Goal: Task Accomplishment & Management: Use online tool/utility

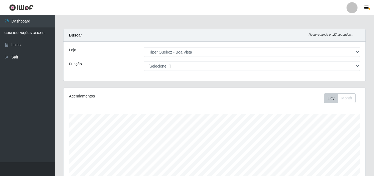
select select "514"
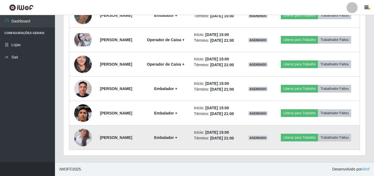
scroll to position [462, 0]
click at [82, 137] on img at bounding box center [83, 137] width 18 height 31
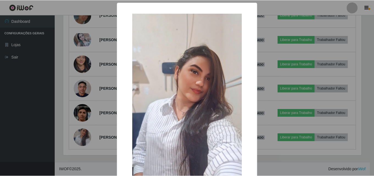
scroll to position [27, 0]
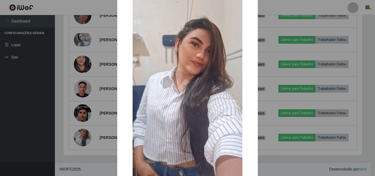
click at [43, 130] on div "× OK Cancel" at bounding box center [187, 88] width 375 height 176
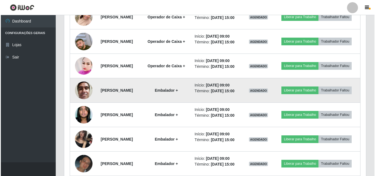
scroll to position [270, 0]
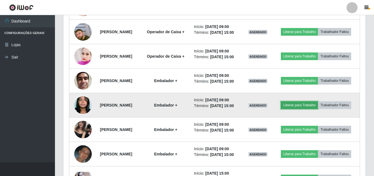
click at [317, 109] on button "Liberar para Trabalho" at bounding box center [299, 105] width 37 height 8
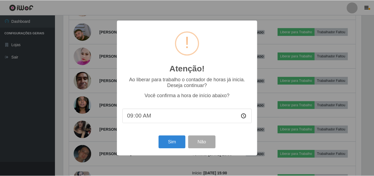
scroll to position [114, 299]
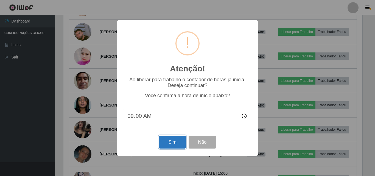
click at [179, 145] on button "Sim" at bounding box center [172, 142] width 27 height 13
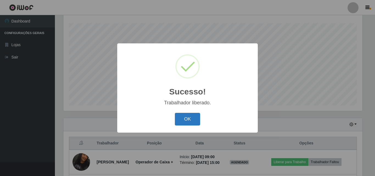
click at [183, 119] on button "OK" at bounding box center [188, 119] width 26 height 13
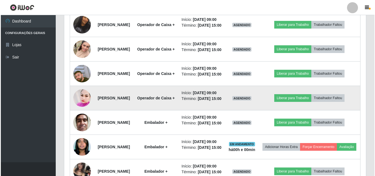
scroll to position [283, 0]
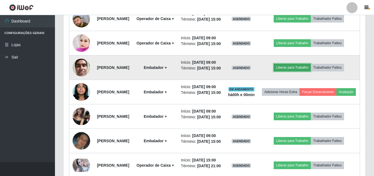
click at [298, 71] on button "Liberar para Trabalho" at bounding box center [292, 68] width 37 height 8
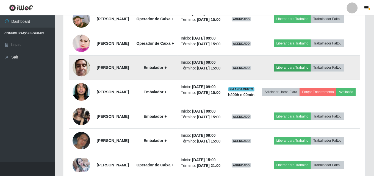
scroll to position [114, 299]
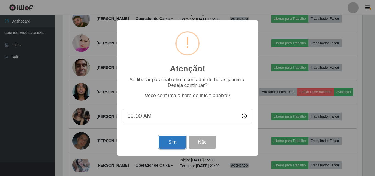
click at [175, 143] on button "Sim" at bounding box center [172, 142] width 27 height 13
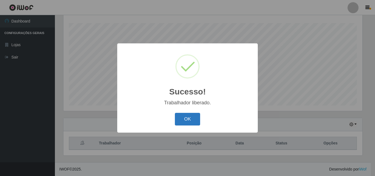
click at [189, 121] on button "OK" at bounding box center [188, 119] width 26 height 13
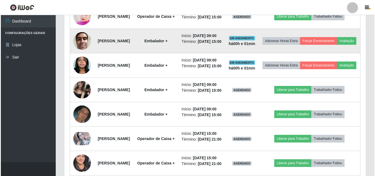
scroll to position [311, 0]
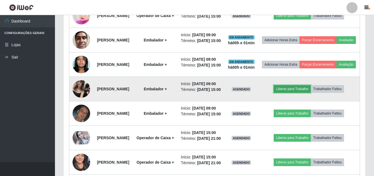
click at [296, 93] on button "Liberar para Trabalho" at bounding box center [292, 89] width 37 height 8
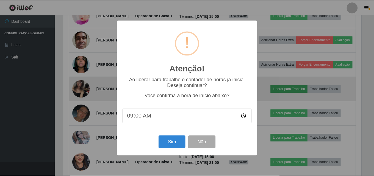
scroll to position [114, 299]
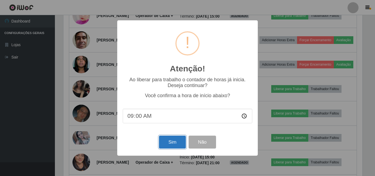
click at [171, 142] on button "Sim" at bounding box center [172, 142] width 27 height 13
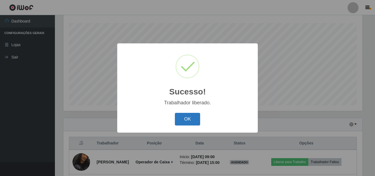
click at [184, 122] on button "OK" at bounding box center [188, 119] width 26 height 13
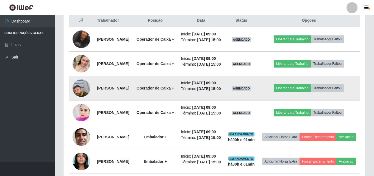
scroll to position [201, 0]
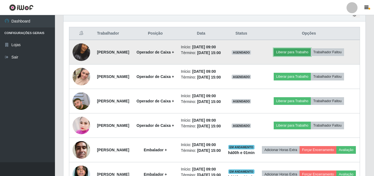
click at [295, 56] on button "Liberar para Trabalho" at bounding box center [292, 52] width 37 height 8
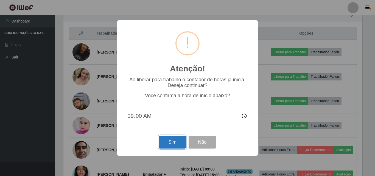
click at [172, 145] on button "Sim" at bounding box center [172, 142] width 27 height 13
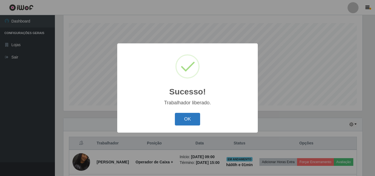
click at [186, 121] on button "OK" at bounding box center [188, 119] width 26 height 13
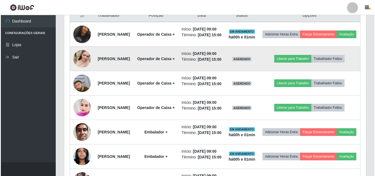
scroll to position [228, 0]
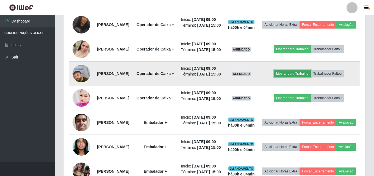
click at [305, 77] on button "Liberar para Trabalho" at bounding box center [292, 74] width 37 height 8
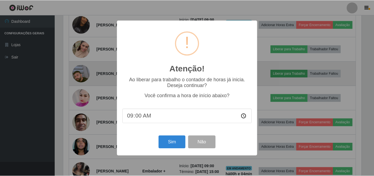
scroll to position [114, 299]
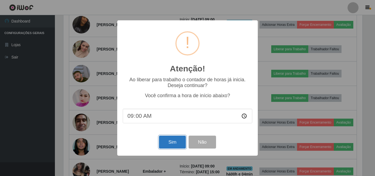
click at [167, 142] on button "Sim" at bounding box center [172, 142] width 27 height 13
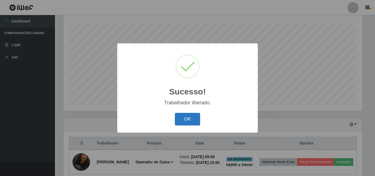
click at [191, 122] on button "OK" at bounding box center [188, 119] width 26 height 13
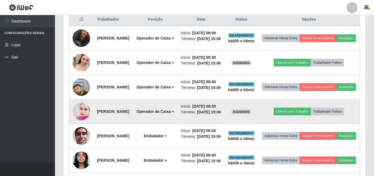
scroll to position [228, 0]
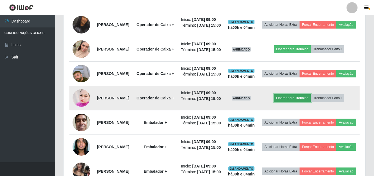
click at [309, 102] on button "Liberar para Trabalho" at bounding box center [292, 98] width 37 height 8
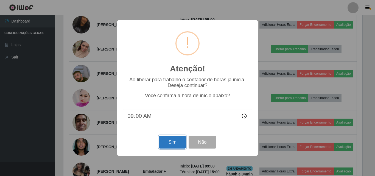
click at [171, 143] on button "Sim" at bounding box center [172, 142] width 27 height 13
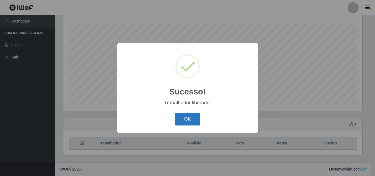
click at [193, 118] on button "OK" at bounding box center [188, 119] width 26 height 13
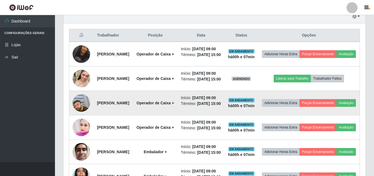
scroll to position [201, 0]
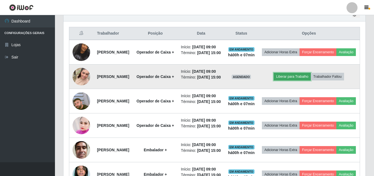
click at [289, 81] on button "Liberar para Trabalho" at bounding box center [292, 77] width 37 height 8
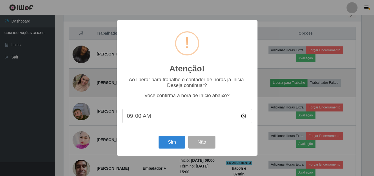
scroll to position [114, 299]
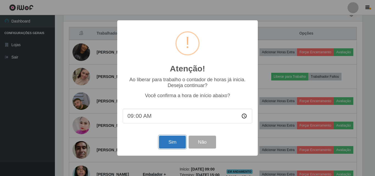
click at [174, 146] on button "Sim" at bounding box center [172, 142] width 27 height 13
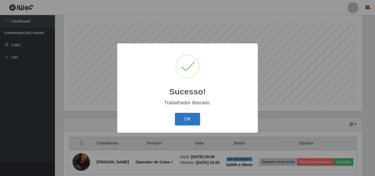
click at [190, 124] on button "OK" at bounding box center [188, 119] width 26 height 13
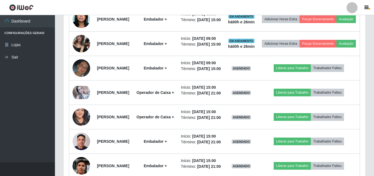
scroll to position [366, 0]
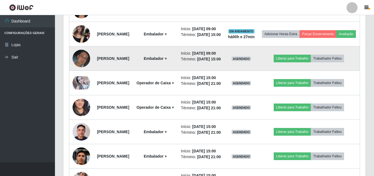
click at [85, 68] on img at bounding box center [82, 59] width 18 height 18
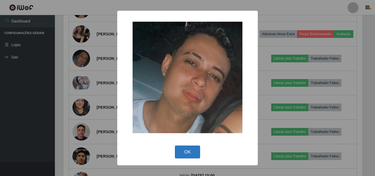
click at [187, 149] on button "OK" at bounding box center [188, 152] width 26 height 13
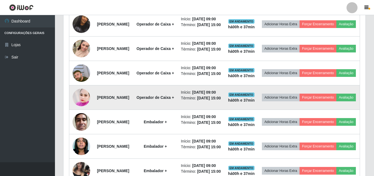
scroll to position [263, 0]
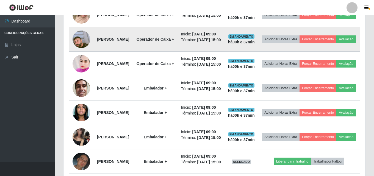
click at [80, 55] on img at bounding box center [82, 39] width 18 height 31
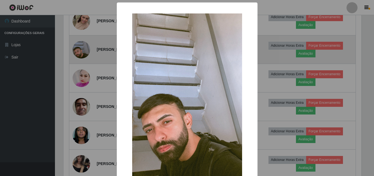
scroll to position [114, 299]
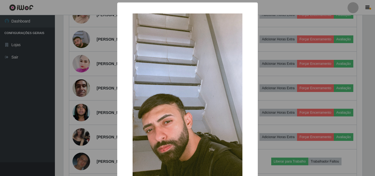
click at [293, 73] on div "× OK Cancel" at bounding box center [187, 88] width 375 height 176
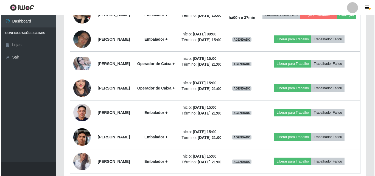
scroll to position [373, 0]
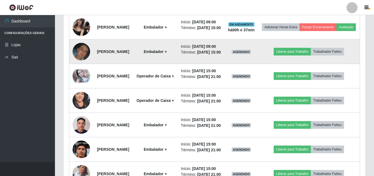
click at [84, 61] on img at bounding box center [82, 52] width 18 height 18
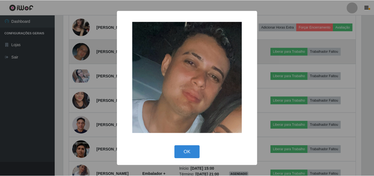
scroll to position [114, 299]
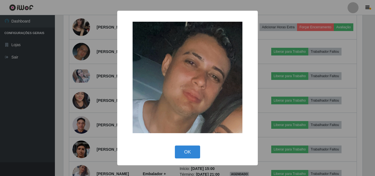
click at [185, 95] on img at bounding box center [188, 78] width 110 height 112
click at [293, 105] on div "× OK Cancel" at bounding box center [187, 88] width 375 height 176
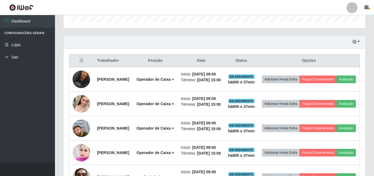
scroll to position [153, 0]
